Goal: Task Accomplishment & Management: Manage account settings

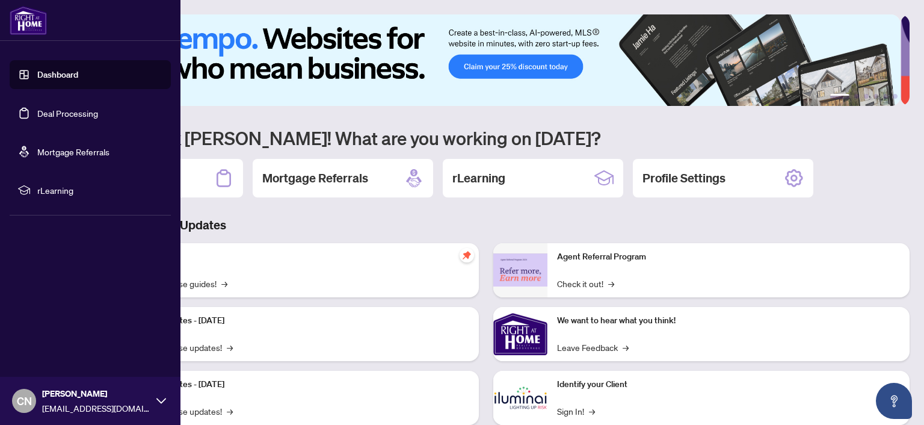
click at [43, 119] on link "Deal Processing" at bounding box center [67, 113] width 61 height 11
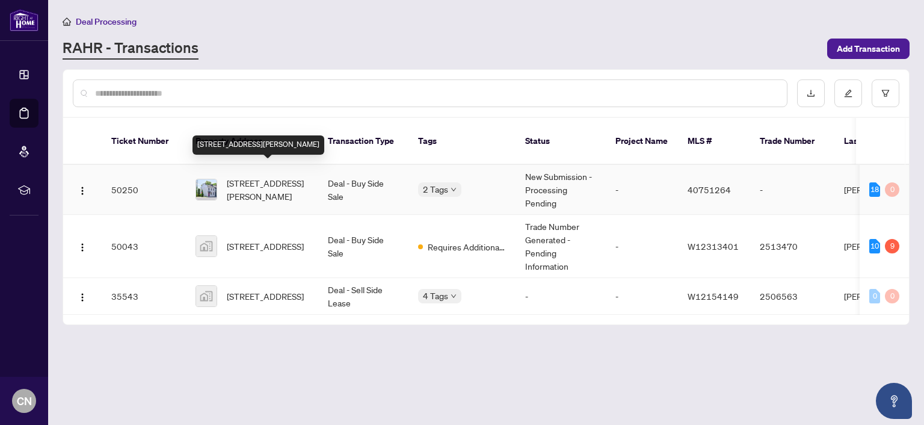
click at [236, 176] on span "[STREET_ADDRESS][PERSON_NAME]" at bounding box center [268, 189] width 82 height 26
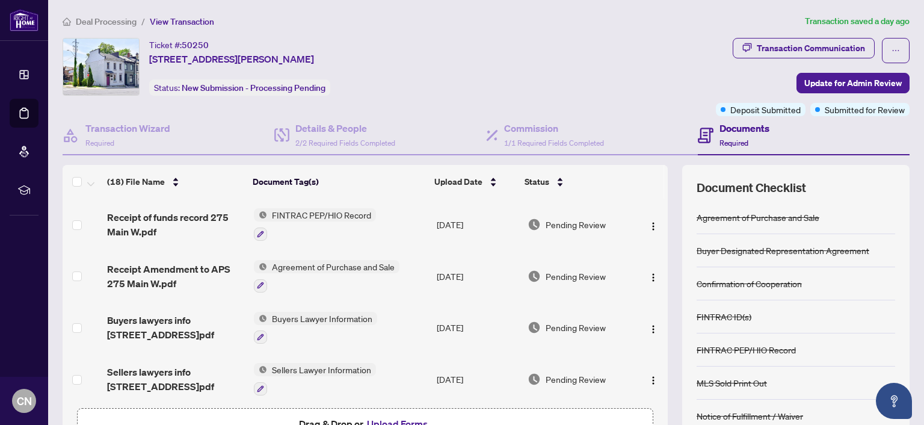
click at [302, 212] on span "FINTRAC PEP/HIO Record" at bounding box center [321, 214] width 109 height 13
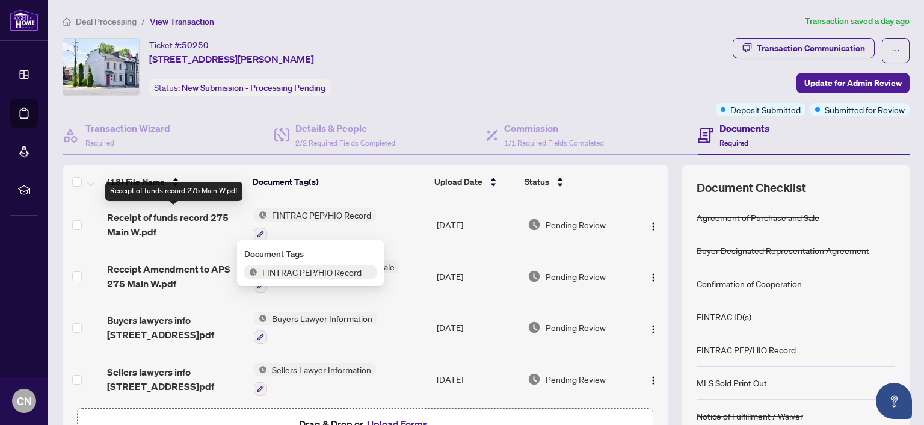
click at [195, 216] on span "Receipt of funds record 275 Main W.pdf" at bounding box center [175, 224] width 137 height 29
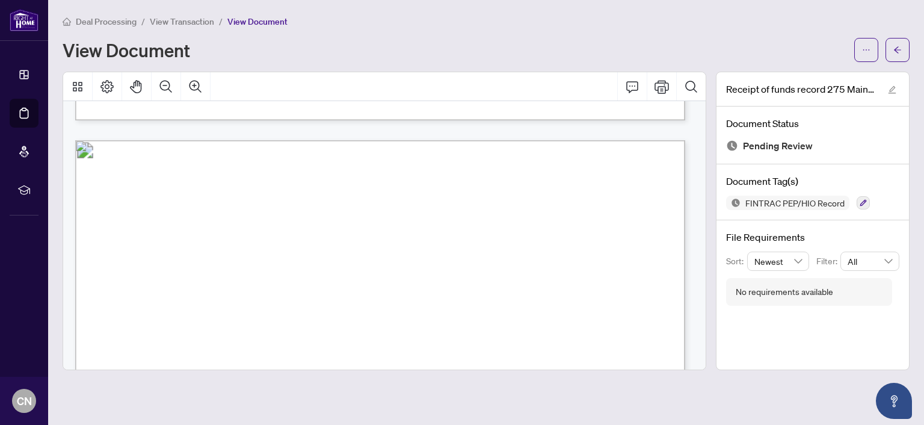
scroll to position [963, 0]
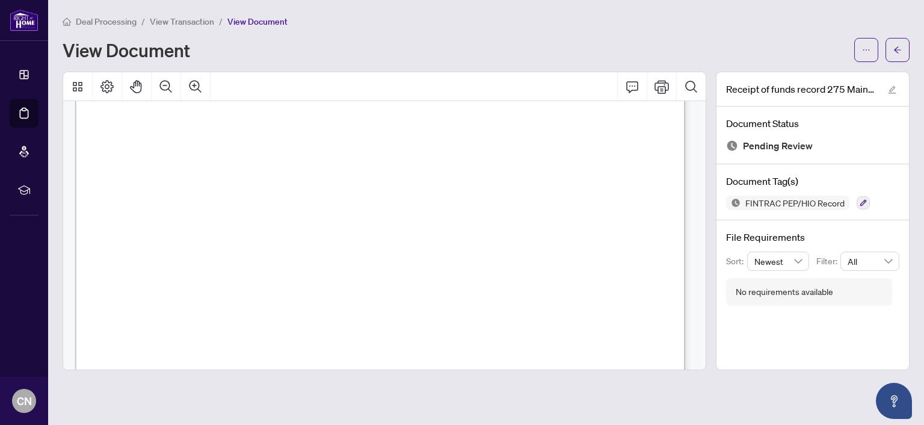
click at [384, 196] on span "[DATE], email response at 1pm" at bounding box center [443, 198] width 156 height 10
click at [384, 197] on span "[DATE], email response at 1pm" at bounding box center [443, 198] width 156 height 10
click at [387, 197] on span "[DATE], email response at 1pm" at bounding box center [443, 198] width 156 height 10
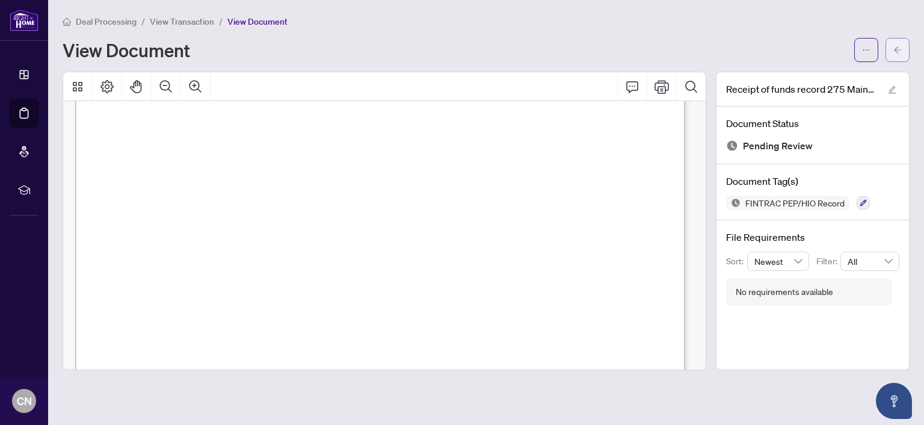
click at [903, 48] on button "button" at bounding box center [898, 50] width 24 height 24
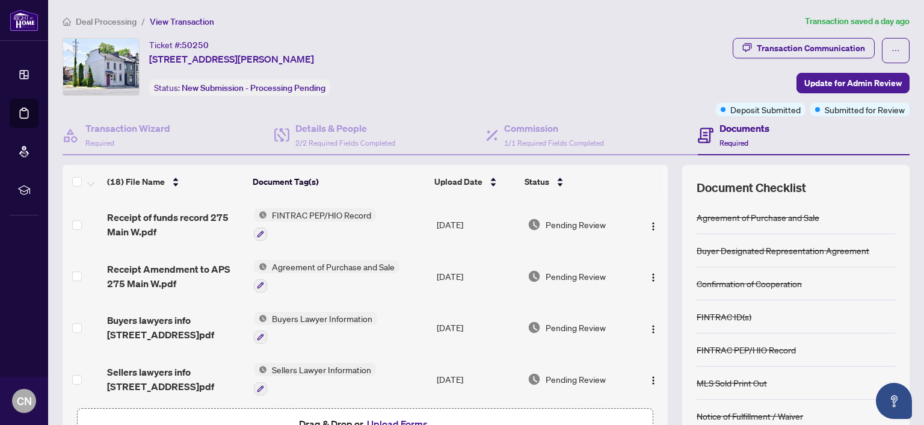
click at [579, 226] on span "Pending Review" at bounding box center [576, 224] width 60 height 13
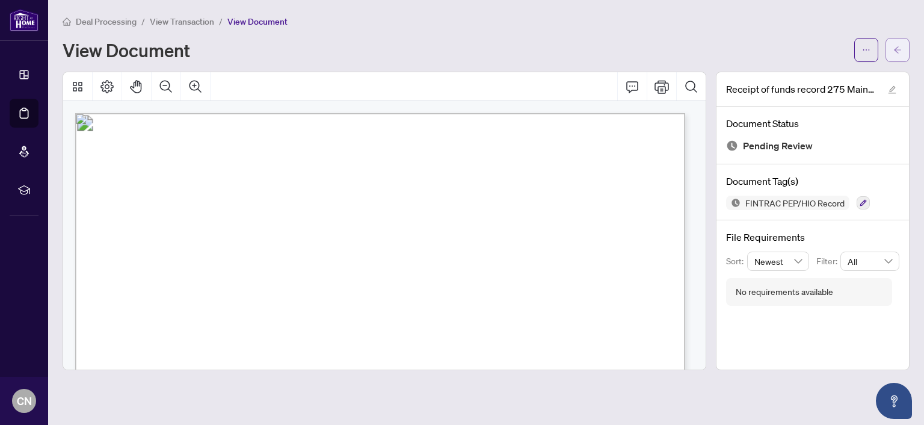
click at [892, 48] on button "button" at bounding box center [898, 50] width 24 height 24
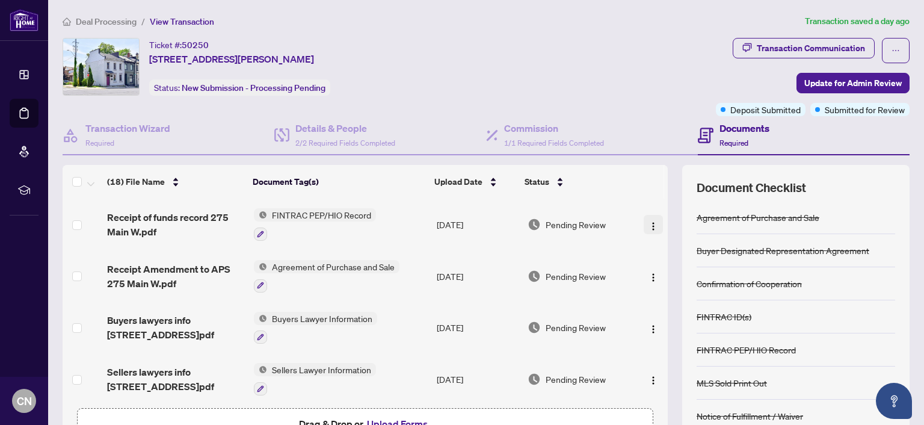
click at [649, 221] on img "button" at bounding box center [654, 226] width 10 height 10
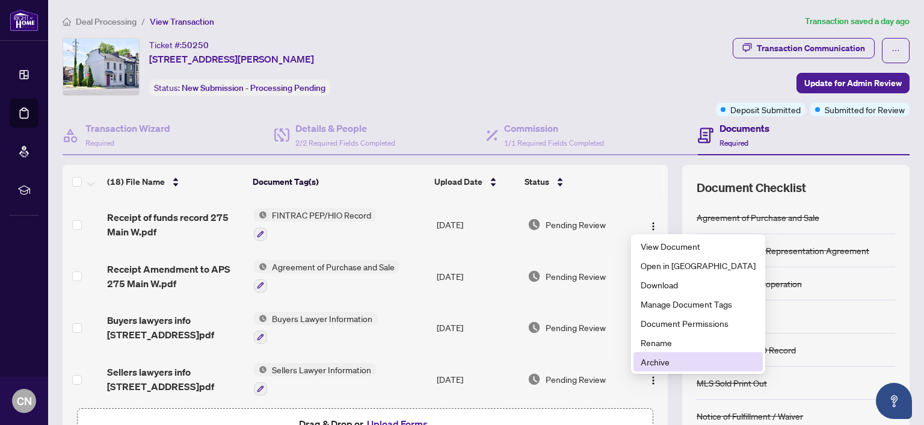
click at [664, 357] on span "Archive" at bounding box center [698, 361] width 115 height 13
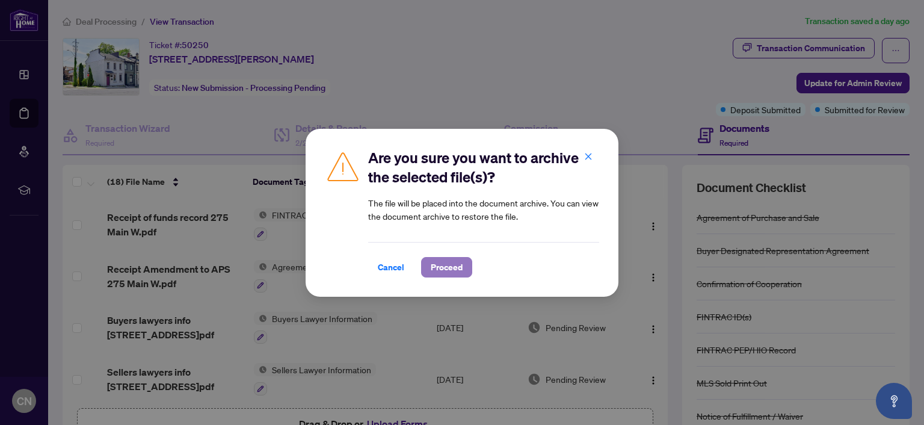
click at [450, 264] on span "Proceed" at bounding box center [447, 267] width 32 height 19
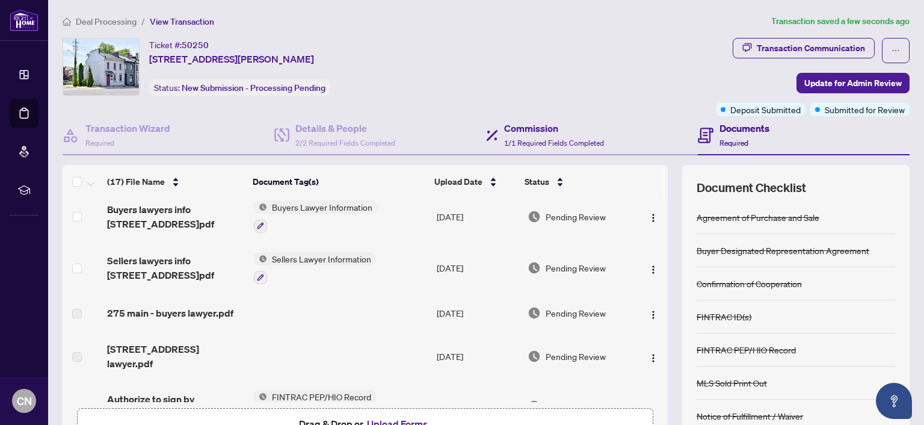
scroll to position [60, 0]
